Goal: Information Seeking & Learning: Learn about a topic

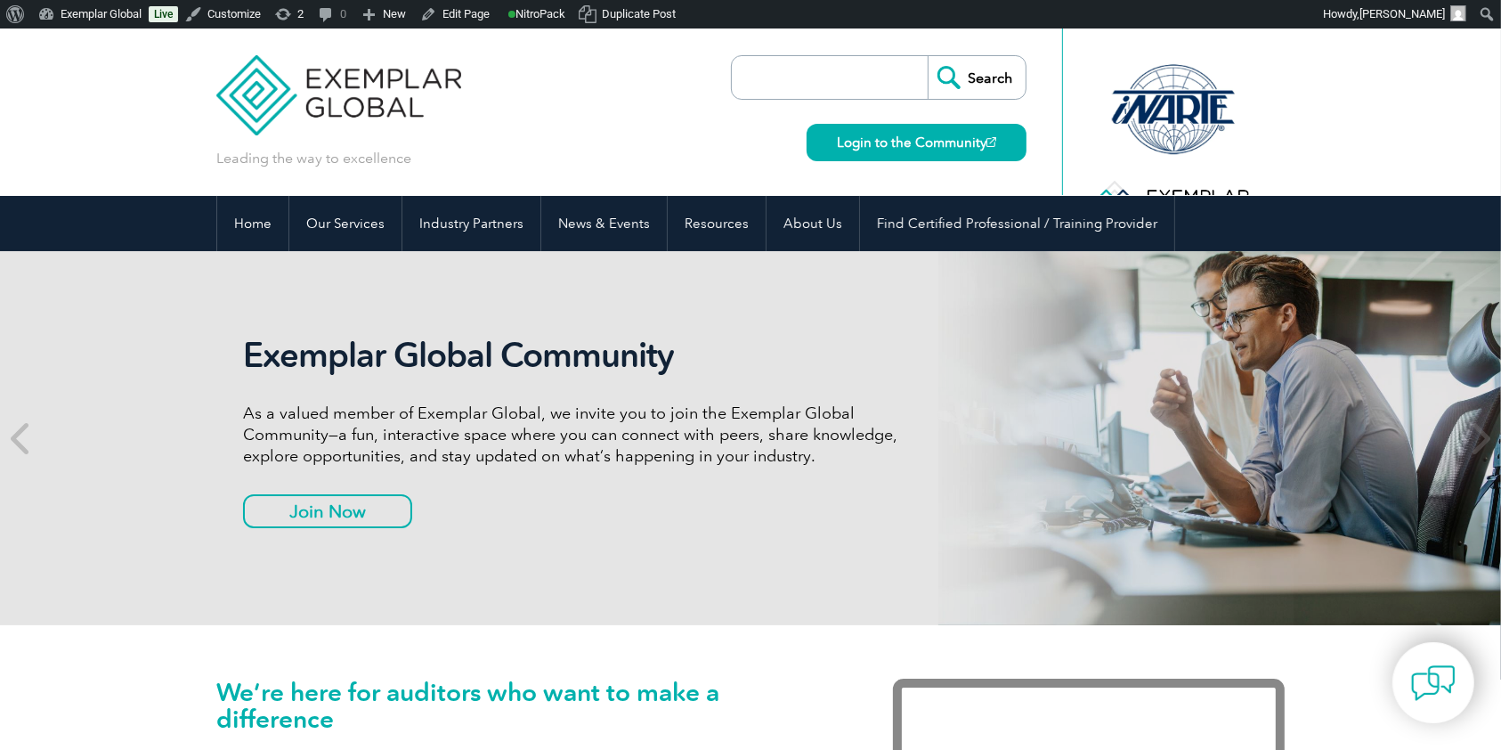
click at [824, 88] on input "search" at bounding box center [834, 77] width 187 height 43
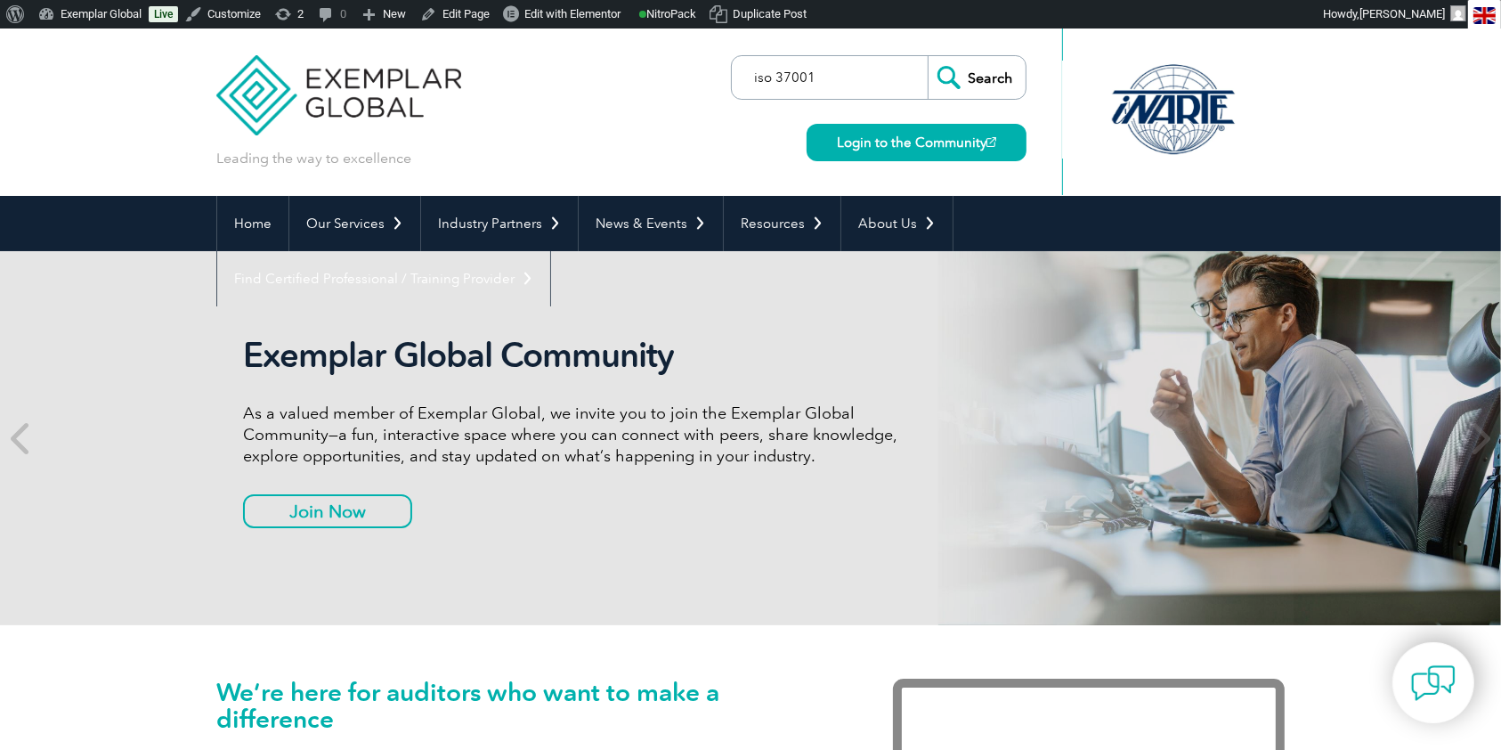
type input "iso 37001"
click at [928, 56] on input "Search" at bounding box center [977, 77] width 98 height 43
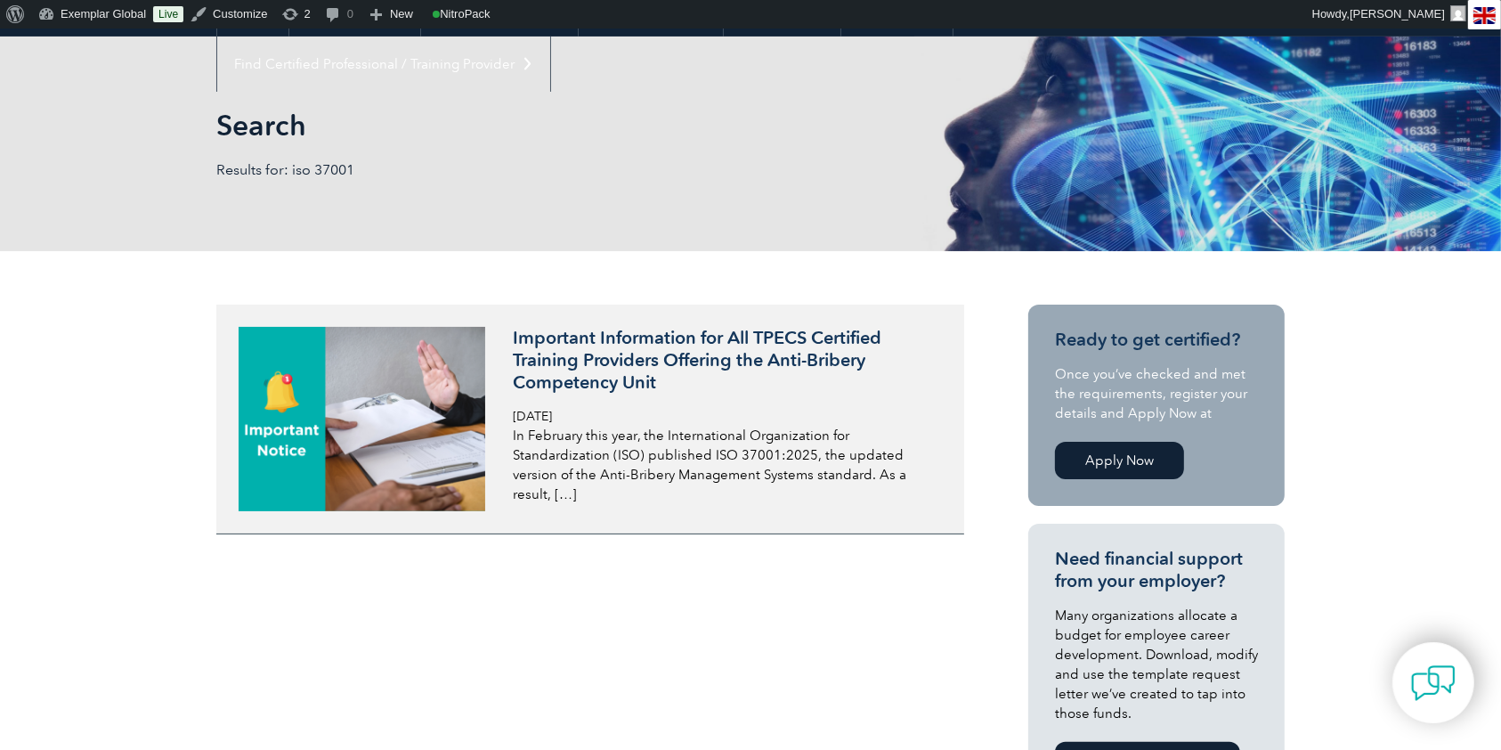
scroll to position [14, 0]
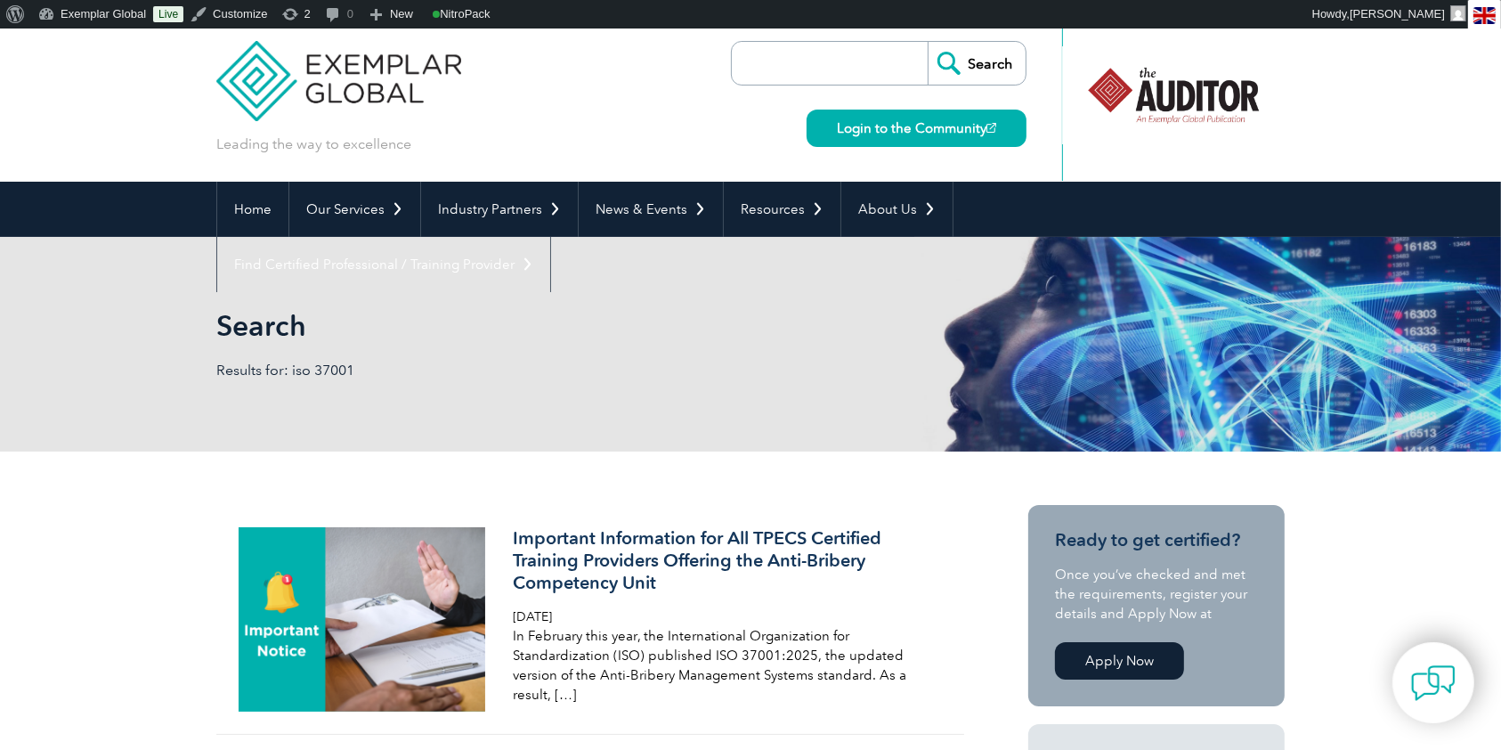
click at [823, 86] on div "Login to the Community" at bounding box center [912, 115] width 229 height 61
click at [809, 56] on input "search" at bounding box center [834, 63] width 187 height 43
type input "iso 37701"
click at [928, 42] on input "Search" at bounding box center [977, 63] width 98 height 43
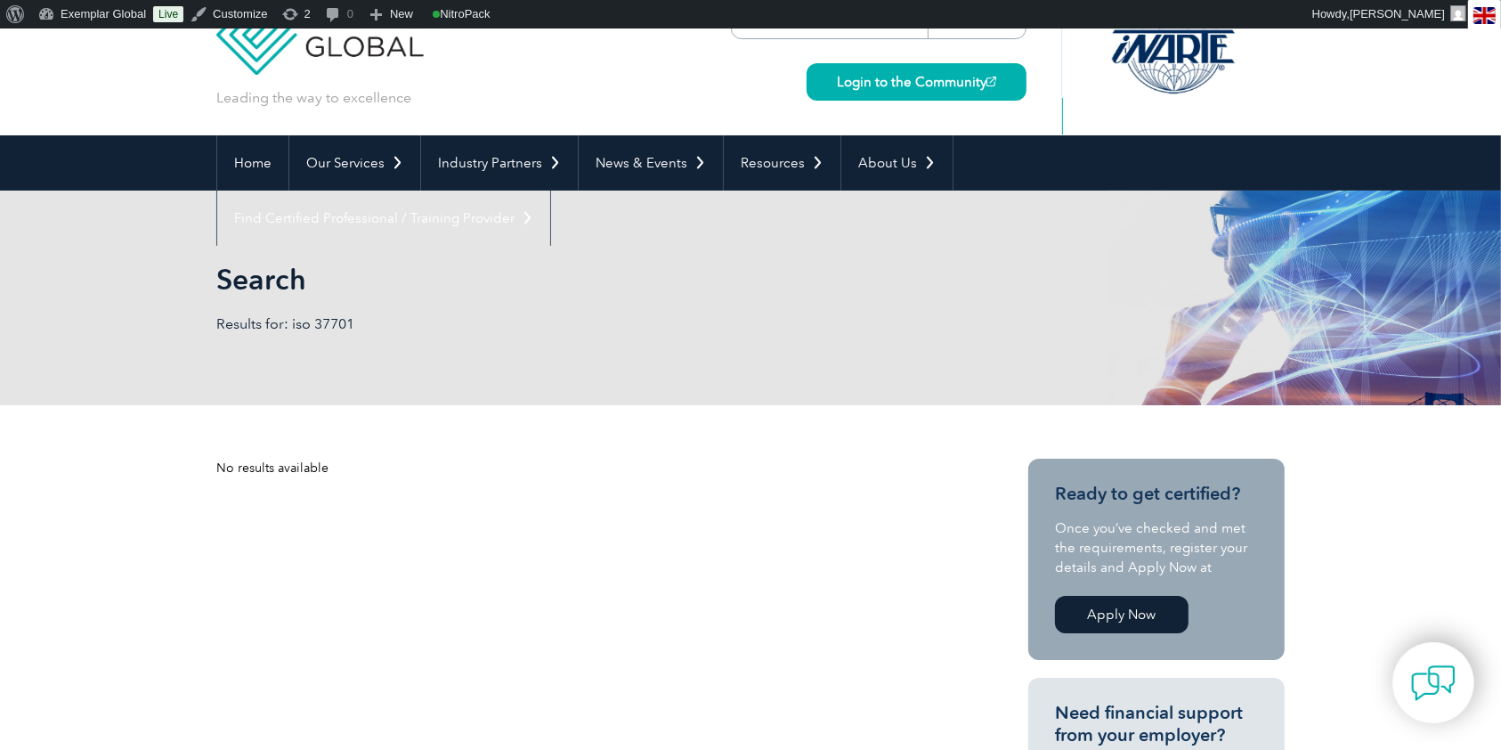
scroll to position [61, 0]
